Goal: Check status

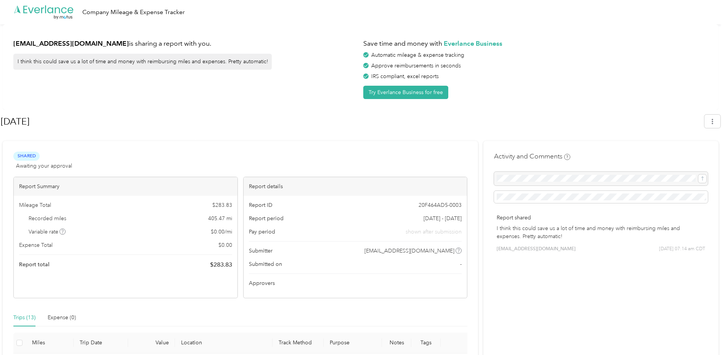
click at [276, 62] on div "[EMAIL_ADDRESS][DOMAIN_NAME] is sharing a report with you. I think this could s…" at bounding box center [185, 67] width 345 height 64
click at [269, 61] on div "I think this could save us a lot of time and money with reimbursing miles and e…" at bounding box center [142, 62] width 258 height 16
drag, startPoint x: 265, startPoint y: 62, endPoint x: -5, endPoint y: 68, distance: 270.0
click at [0, 68] on html ".cls-1 { fill: #00adee; } .cls-2 { fill: #fff; } .cls-3 { fill: #707372; } .cls…" at bounding box center [360, 177] width 721 height 355
drag, startPoint x: -5, startPoint y: 68, endPoint x: 43, endPoint y: 79, distance: 49.7
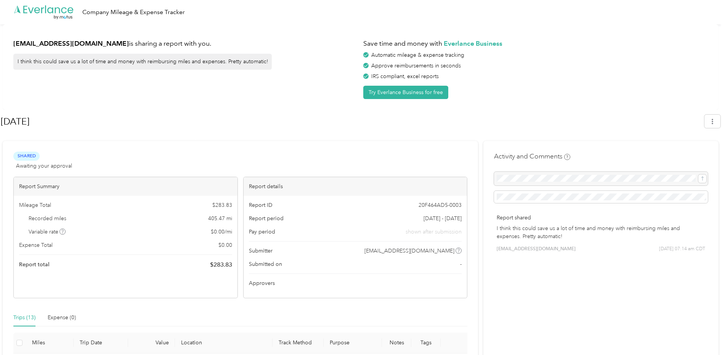
click at [43, 79] on div "[EMAIL_ADDRESS][DOMAIN_NAME] is sharing a report with you. I think this could s…" at bounding box center [185, 67] width 345 height 64
click at [69, 95] on div "[EMAIL_ADDRESS][DOMAIN_NAME] is sharing a report with you. I think this could s…" at bounding box center [185, 67] width 345 height 64
click at [245, 79] on div "[EMAIL_ADDRESS][DOMAIN_NAME] is sharing a report with you. I think this could s…" at bounding box center [185, 67] width 345 height 64
click at [271, 79] on div "[EMAIL_ADDRESS][DOMAIN_NAME] is sharing a report with you. I think this could s…" at bounding box center [185, 67] width 345 height 64
click at [117, 133] on div "[DATE]" at bounding box center [361, 123] width 720 height 22
